Goal: Task Accomplishment & Management: Complete application form

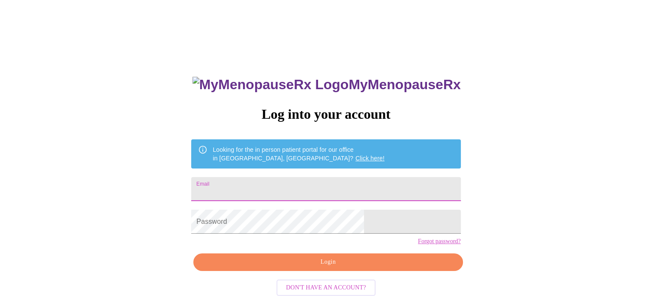
type input "[PERSON_NAME][EMAIL_ADDRESS][DOMAIN_NAME]"
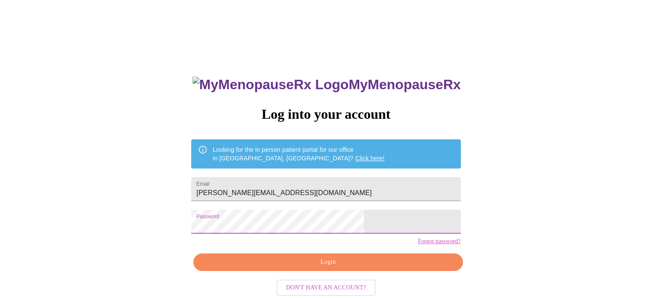
click at [353, 268] on span "Login" at bounding box center [328, 262] width 250 height 11
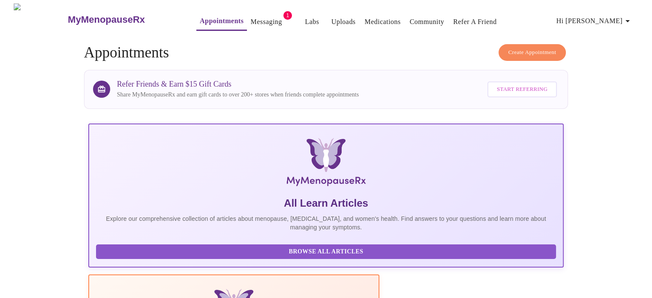
click at [258, 18] on link "Messaging" at bounding box center [265, 22] width 31 height 12
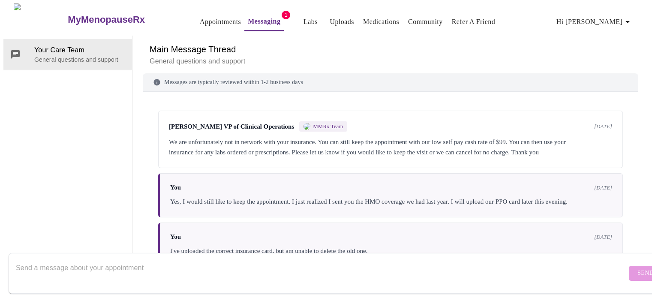
scroll to position [273, 0]
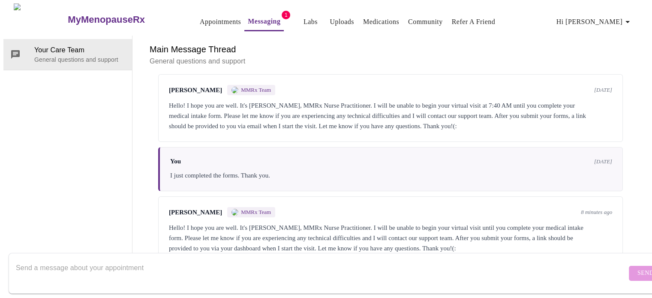
click at [312, 223] on div "Hello! I hope you are well. It's [PERSON_NAME], MMRx Nurse Practitioner. I will…" at bounding box center [390, 238] width 443 height 31
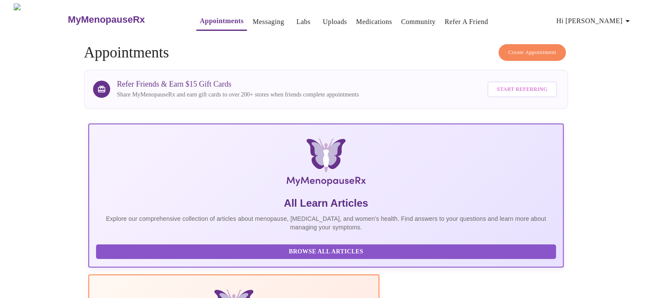
click at [612, 16] on span "Hi [PERSON_NAME]" at bounding box center [595, 21] width 76 height 12
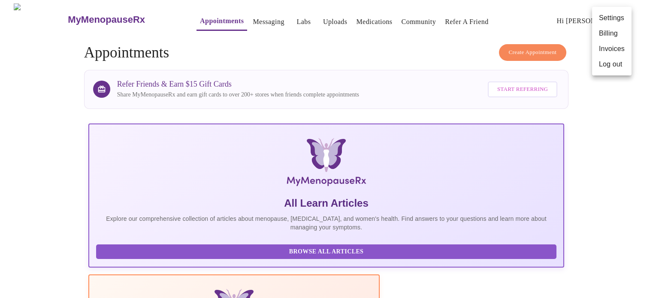
click at [618, 139] on div at bounding box center [329, 149] width 659 height 298
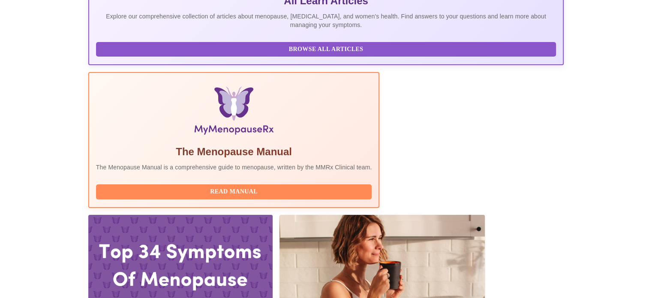
scroll to position [214, 0]
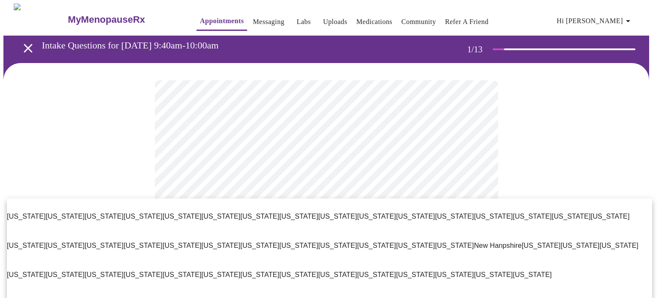
click at [547, 148] on div at bounding box center [329, 149] width 659 height 298
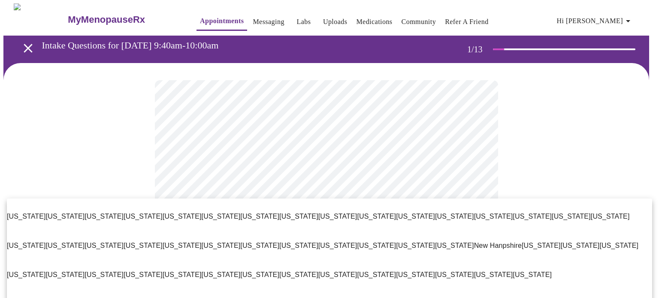
click at [613, 145] on div at bounding box center [329, 149] width 659 height 298
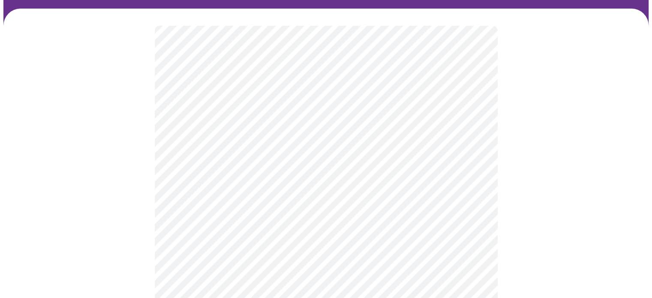
scroll to position [86, 0]
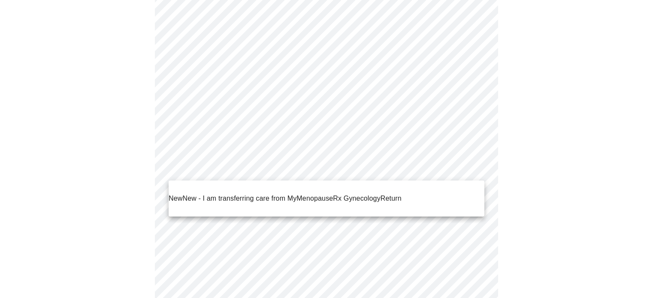
click at [393, 197] on span "Return" at bounding box center [390, 198] width 21 height 10
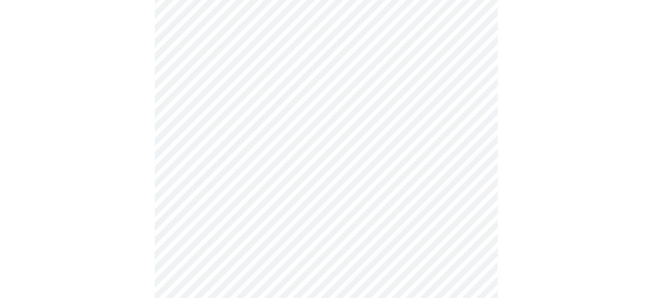
scroll to position [172, 0]
click at [477, 14] on body "MyMenopauseRx Appointments Messaging Labs Uploads Medications Community Refer a…" at bounding box center [325, 249] width 645 height 835
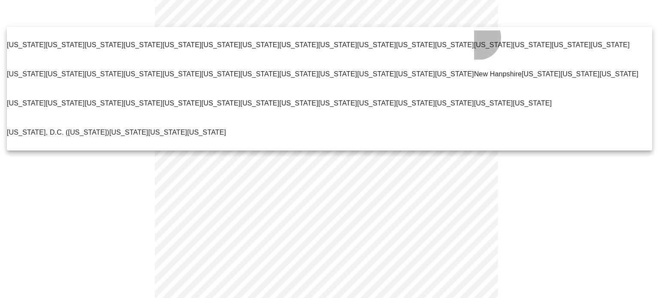
click at [474, 40] on p "[US_STATE]" at bounding box center [493, 45] width 39 height 10
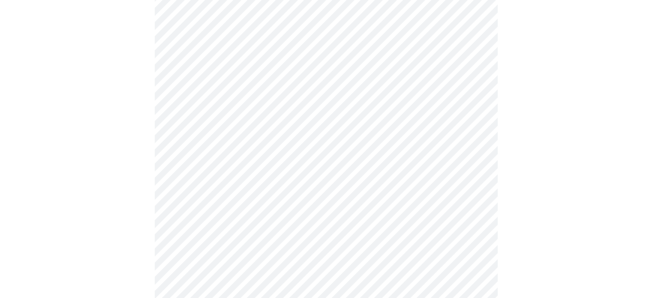
click at [554, 196] on div at bounding box center [325, 276] width 645 height 770
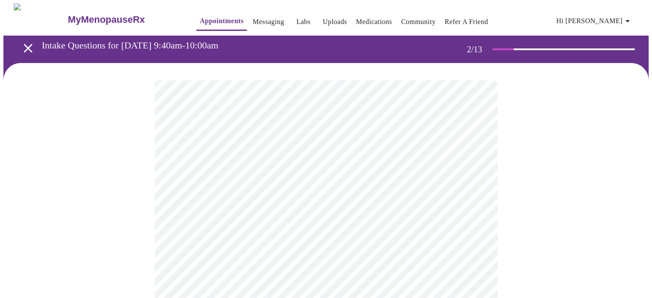
click at [477, 174] on body "MyMenopauseRx Appointments Messaging Labs Uploads Medications Community Refer a…" at bounding box center [325, 296] width 645 height 587
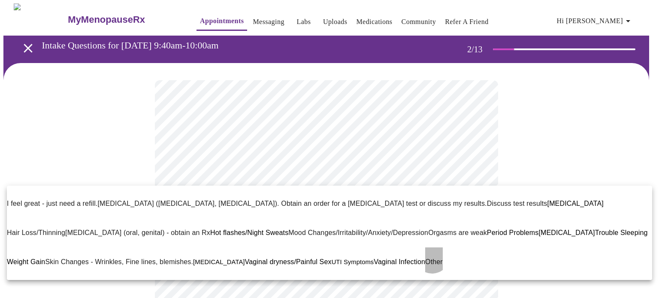
click at [425, 257] on p "Other" at bounding box center [434, 262] width 18 height 10
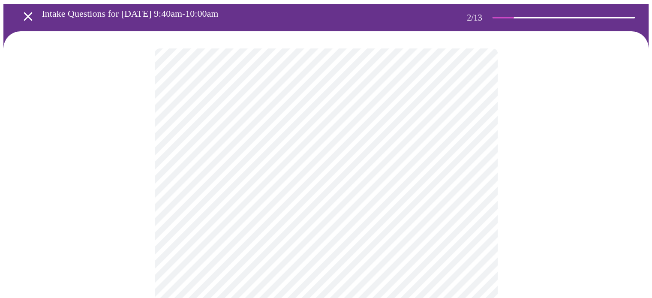
scroll to position [86, 0]
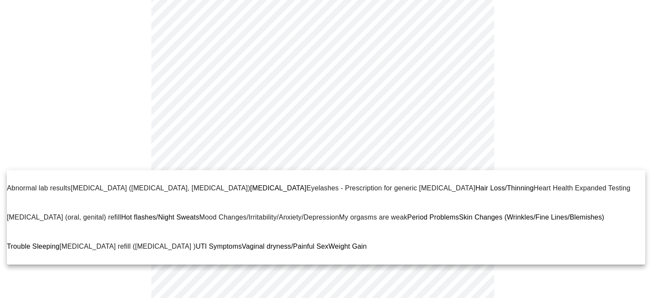
click at [477, 158] on body "MyMenopauseRx Appointments Messaging Labs Uploads Medications Community Refer a…" at bounding box center [325, 208] width 645 height 580
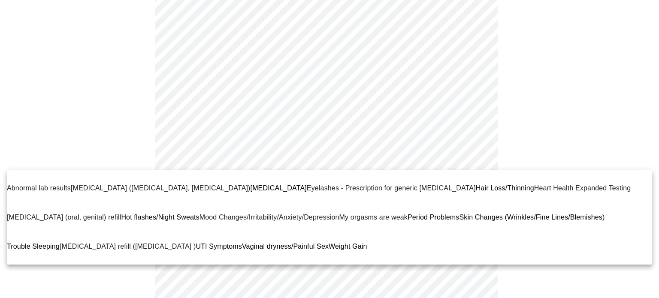
click at [329, 243] on span "Weight Gain" at bounding box center [348, 246] width 38 height 7
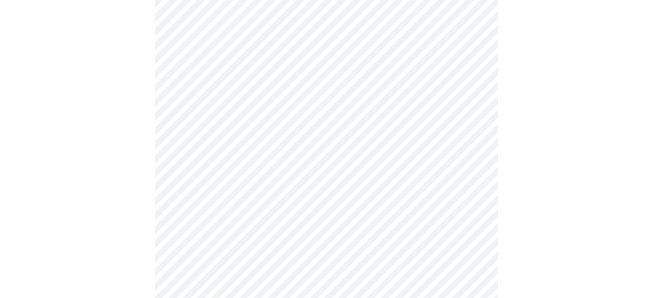
scroll to position [172, 0]
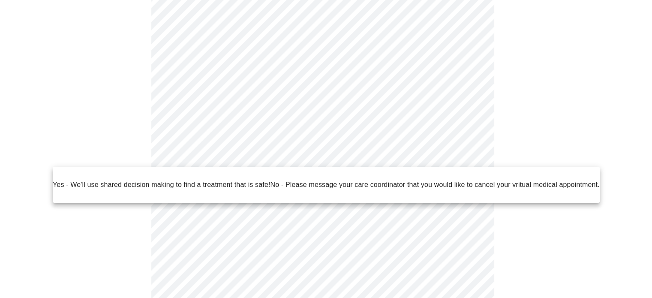
click at [475, 153] on body "MyMenopauseRx Appointments Messaging Labs Uploads Medications Community Refer a…" at bounding box center [325, 118] width 645 height 573
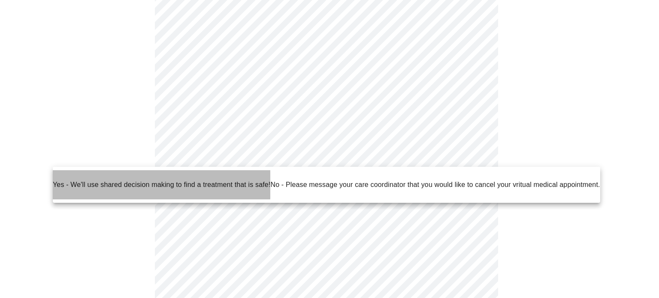
click at [108, 180] on p "Yes - We'll use shared decision making to find a treatment that is safe!" at bounding box center [161, 185] width 217 height 10
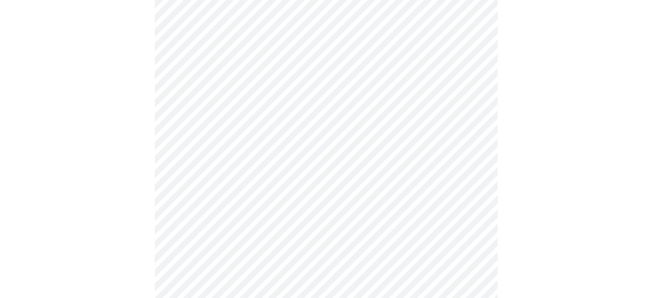
scroll to position [0, 0]
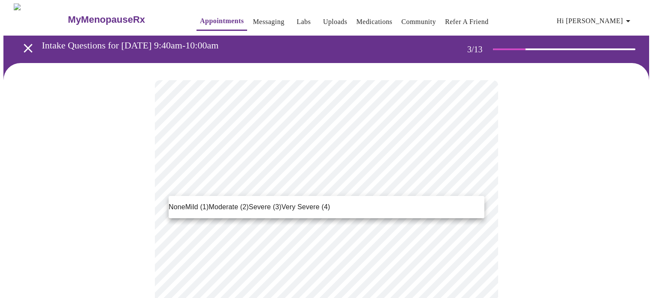
click at [197, 205] on span "Mild (1)" at bounding box center [197, 207] width 24 height 10
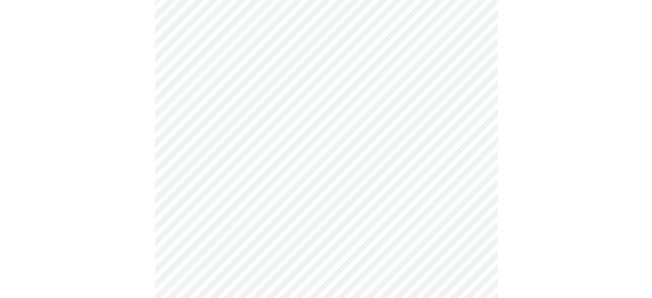
scroll to position [86, 0]
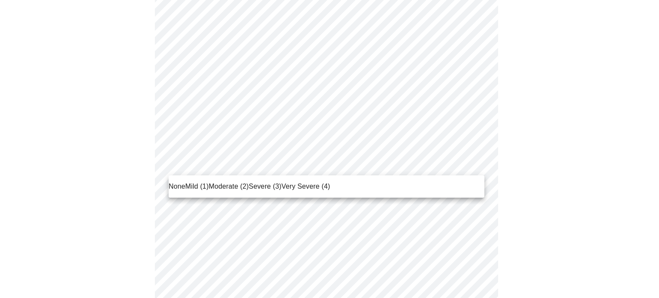
click at [176, 187] on span "None" at bounding box center [177, 186] width 17 height 10
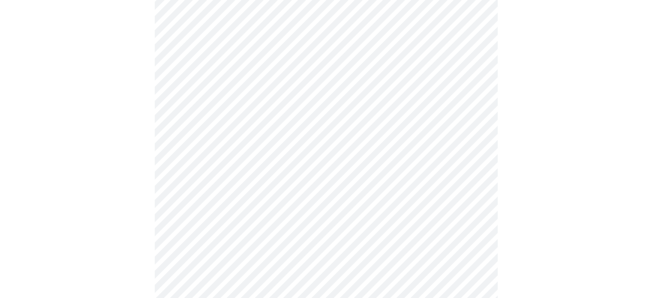
scroll to position [214, 0]
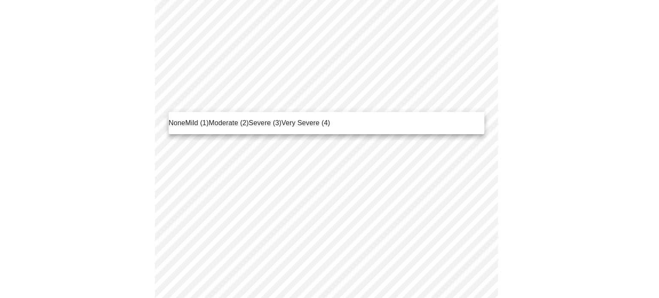
click at [226, 121] on span "Moderate (2)" at bounding box center [228, 123] width 40 height 10
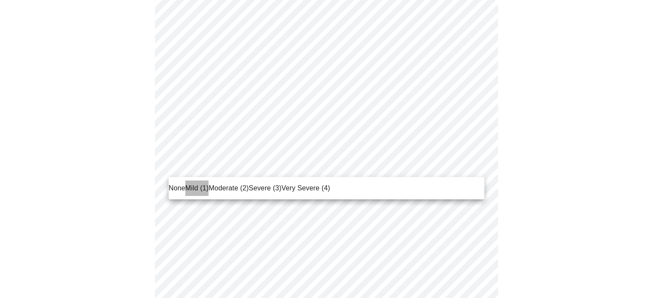
click at [194, 187] on span "Mild (1)" at bounding box center [197, 188] width 24 height 10
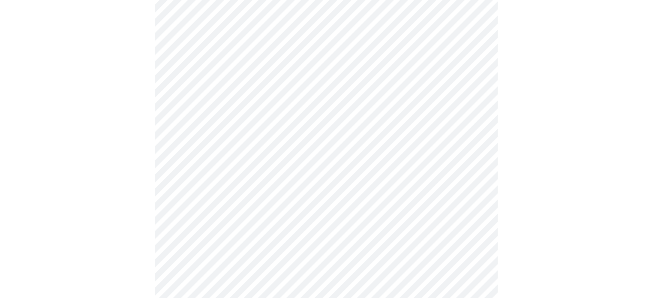
scroll to position [300, 0]
click at [472, 131] on body "MyMenopauseRx Appointments Messaging Labs Uploads Medications Community Refer a…" at bounding box center [325, 235] width 645 height 1064
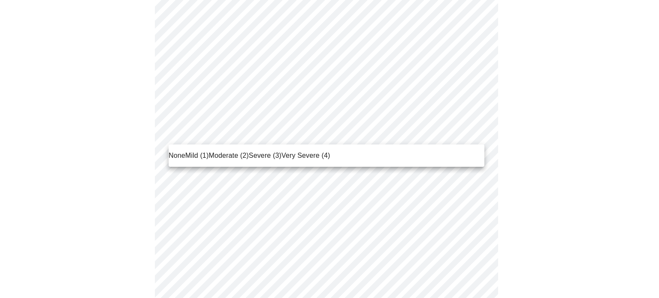
click at [188, 154] on span "Mild (1)" at bounding box center [197, 156] width 24 height 10
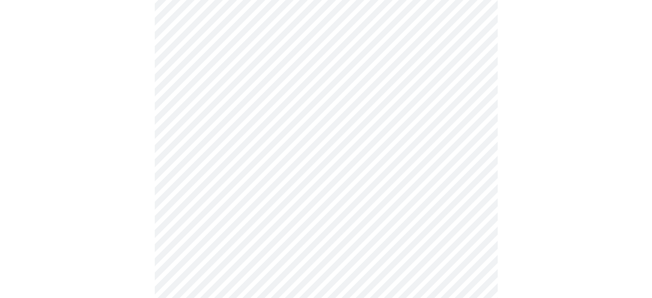
scroll to position [386, 0]
click at [475, 98] on body "MyMenopauseRx Appointments Messaging Labs Uploads Medications Community Refer a…" at bounding box center [325, 143] width 645 height 1052
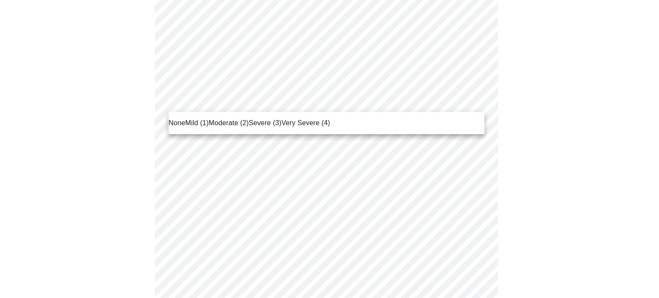
click at [227, 121] on span "Moderate (2)" at bounding box center [228, 123] width 40 height 10
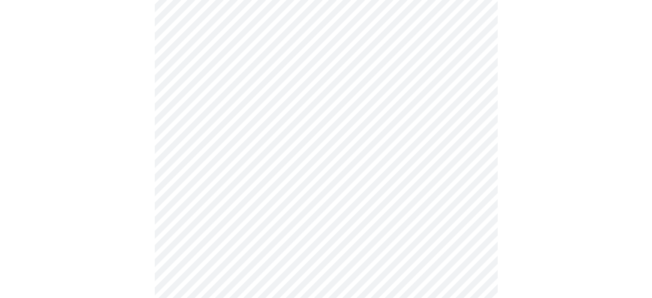
scroll to position [429, 0]
click at [477, 120] on body "MyMenopauseRx Appointments Messaging Labs Uploads Medications Community Refer a…" at bounding box center [325, 95] width 645 height 1040
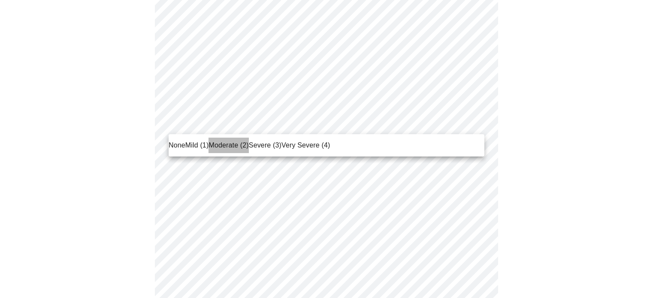
click at [222, 147] on span "Moderate (2)" at bounding box center [228, 145] width 40 height 10
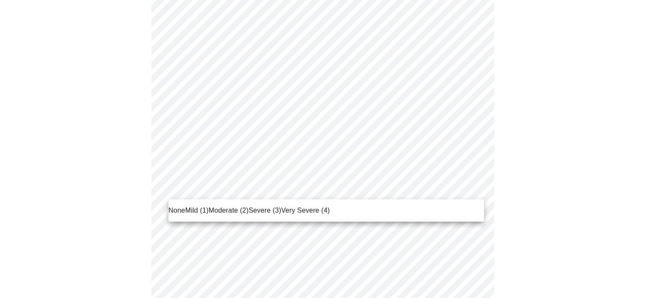
click at [473, 187] on body "MyMenopauseRx Appointments Messaging Labs Uploads Medications Community Refer a…" at bounding box center [325, 89] width 645 height 1028
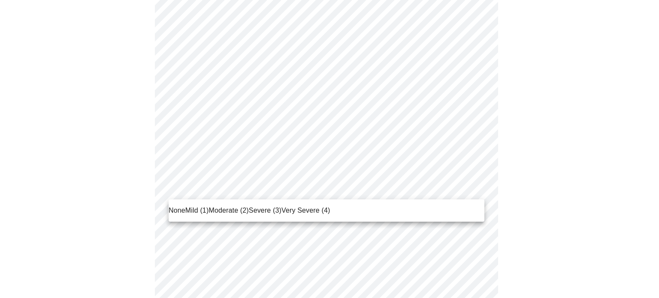
click at [189, 209] on span "Mild (1)" at bounding box center [197, 210] width 24 height 10
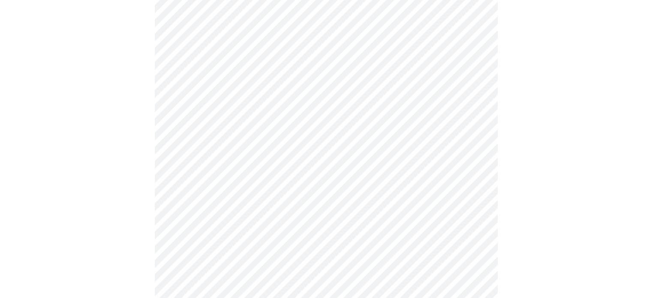
scroll to position [515, 0]
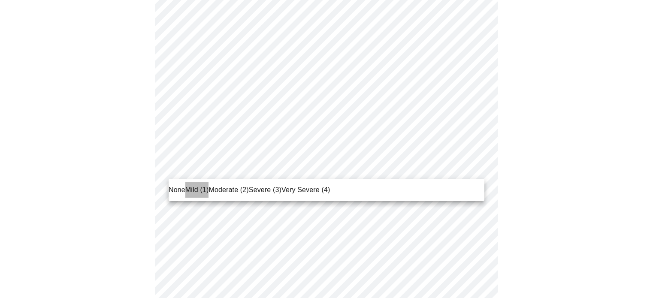
click at [190, 185] on span "Mild (1)" at bounding box center [197, 190] width 24 height 10
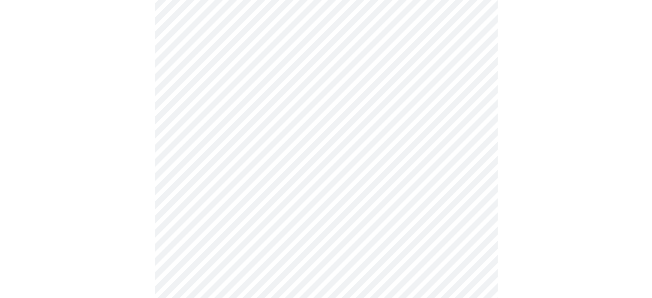
scroll to position [600, 0]
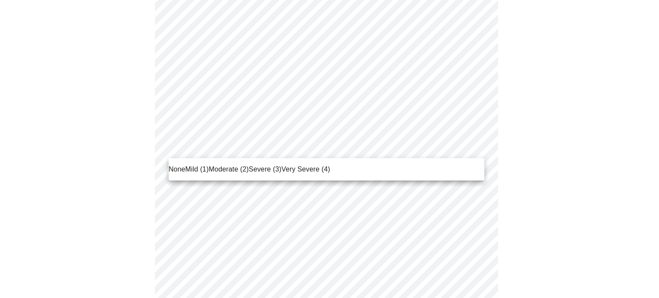
click at [220, 168] on span "Moderate (2)" at bounding box center [228, 169] width 40 height 10
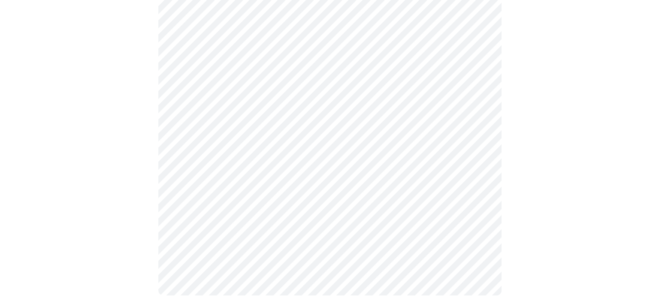
scroll to position [686, 0]
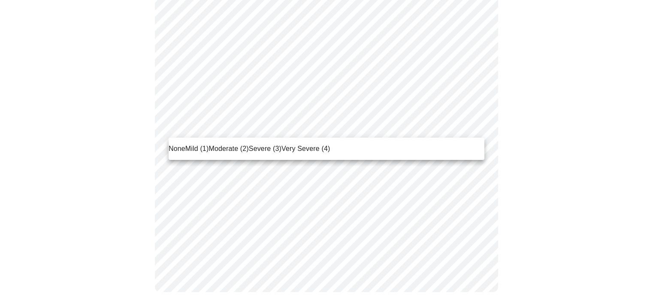
click at [189, 148] on span "Mild (1)" at bounding box center [197, 149] width 24 height 10
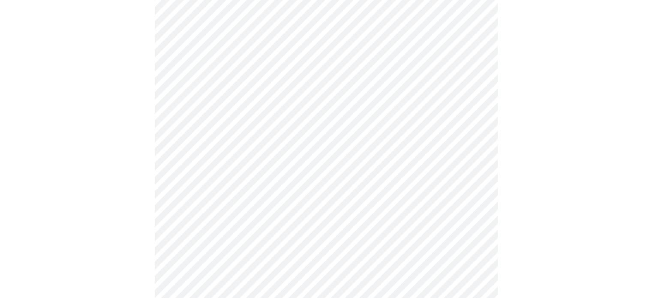
scroll to position [343, 0]
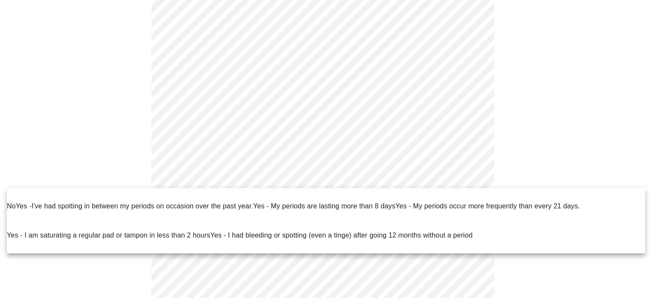
click at [473, 169] on body "MyMenopauseRx Appointments Messaging Labs Uploads Medications Community Refer a…" at bounding box center [325, 77] width 645 height 835
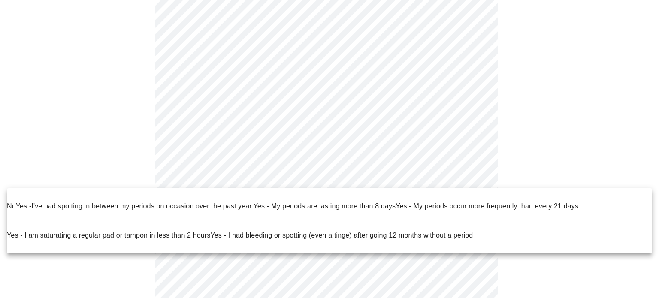
click at [12, 201] on p "No" at bounding box center [11, 206] width 9 height 10
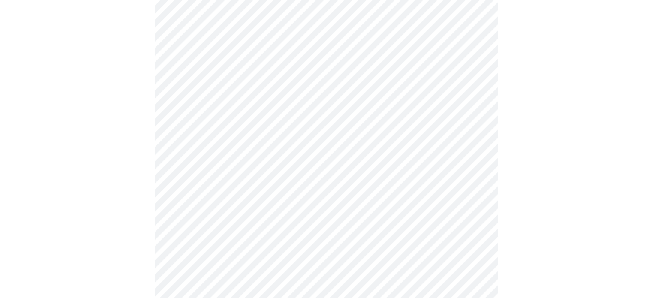
scroll to position [429, 0]
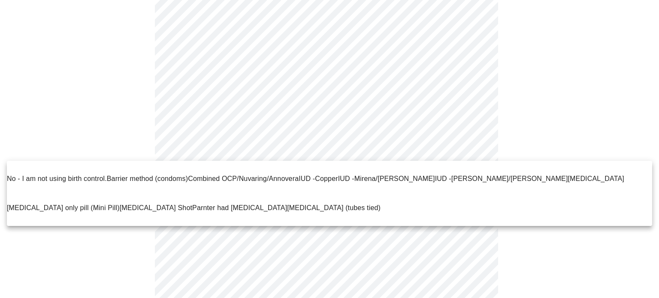
click at [12, 174] on p "No - I am not using birth control." at bounding box center [57, 179] width 100 height 10
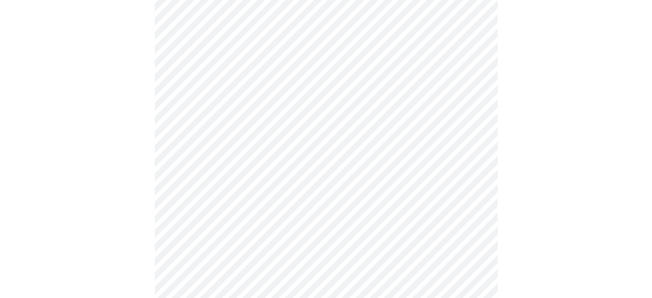
scroll to position [472, 0]
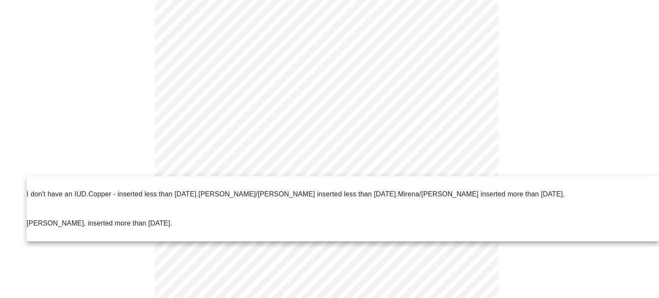
click at [37, 189] on p "I don't have an IUD." at bounding box center [58, 194] width 62 height 10
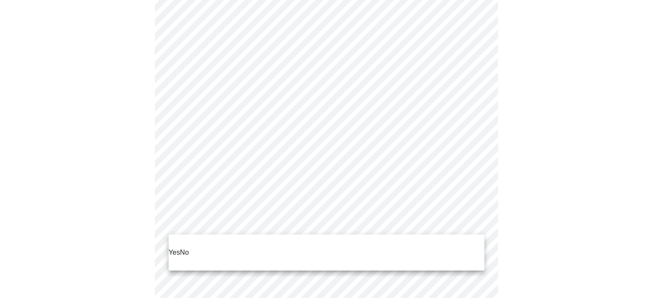
click at [174, 247] on p "Yes" at bounding box center [175, 252] width 12 height 10
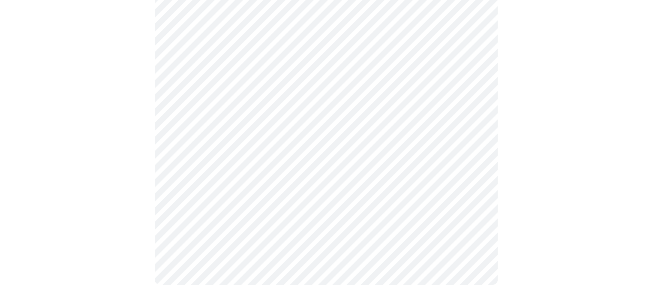
scroll to position [0, 0]
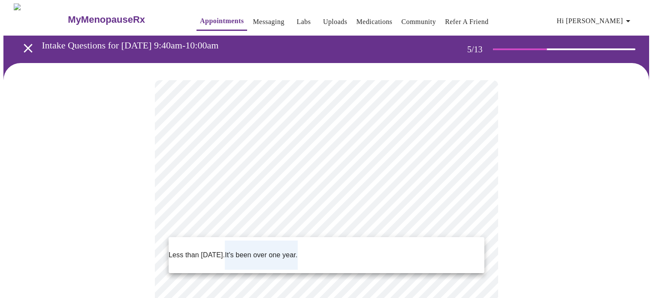
click at [197, 250] on p "Less than [DATE]." at bounding box center [197, 255] width 56 height 10
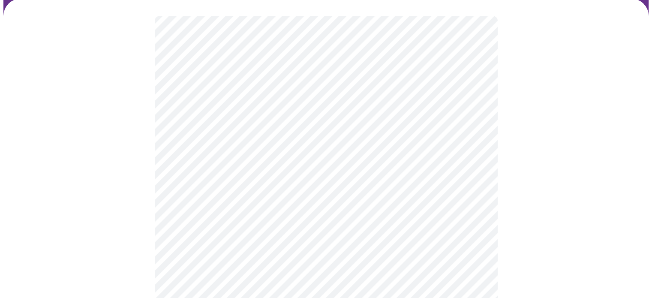
scroll to position [86, 0]
click at [473, 205] on body "MyMenopauseRx Appointments Messaging Labs Uploads Medications Community Refer a…" at bounding box center [325, 231] width 645 height 627
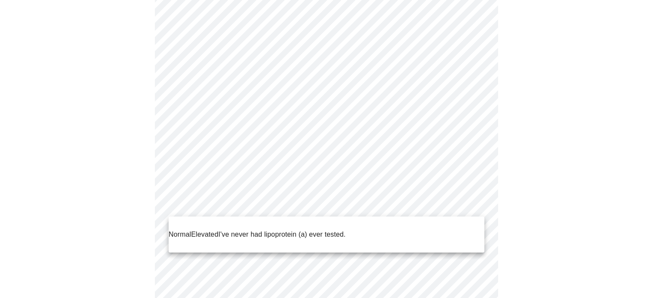
click at [309, 229] on p "I've never had lipoprotein (a) ever tested." at bounding box center [281, 234] width 127 height 10
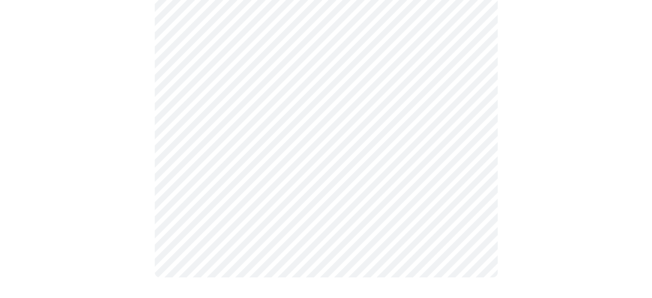
scroll to position [0, 0]
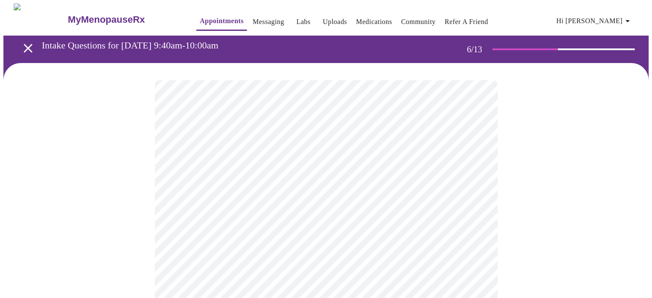
click at [593, 197] on div at bounding box center [325, 257] width 645 height 389
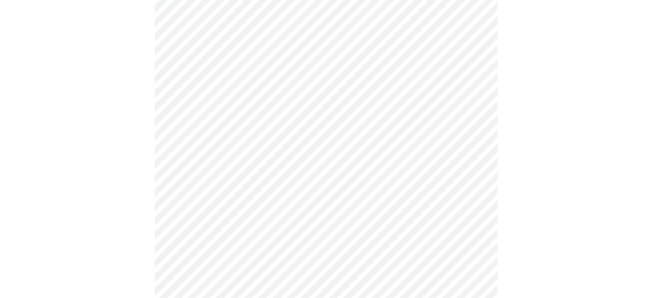
scroll to position [2273, 0]
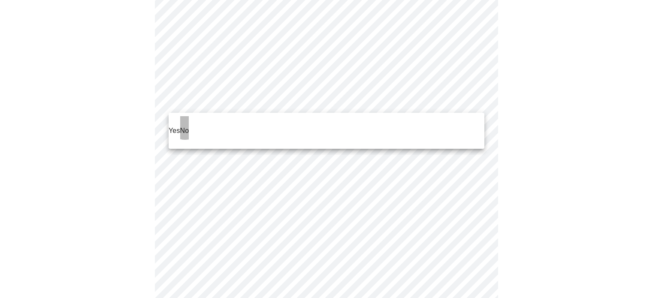
click at [185, 126] on p "No" at bounding box center [184, 131] width 9 height 10
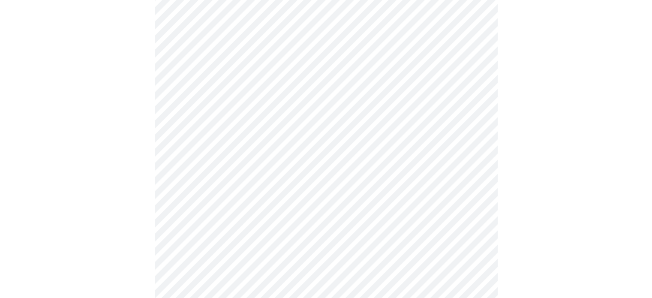
scroll to position [472, 0]
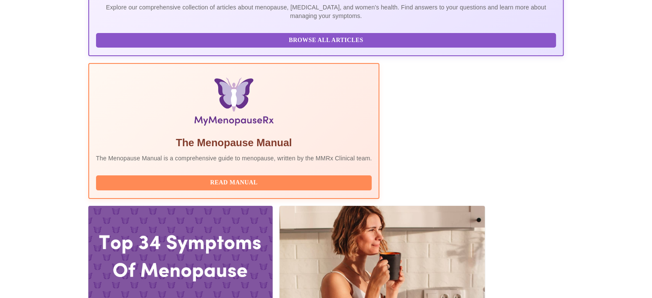
scroll to position [214, 0]
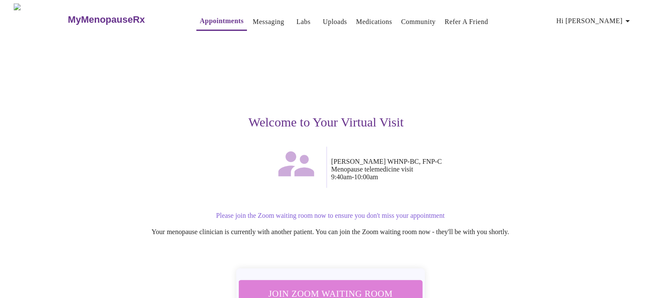
click at [391, 289] on span "Join Zoom Waiting Room" at bounding box center [330, 294] width 161 height 16
